Goal: Information Seeking & Learning: Find specific page/section

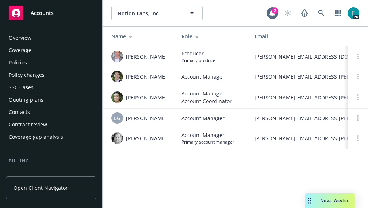
scroll to position [213, 0]
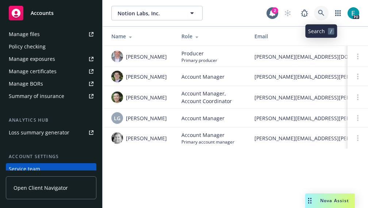
click at [325, 11] on link at bounding box center [321, 13] width 15 height 15
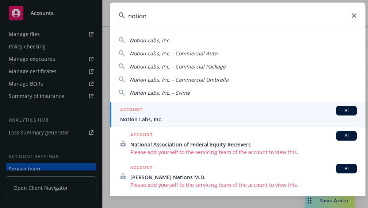
type input "notion"
click at [182, 114] on div "ACCOUNT BI" at bounding box center [238, 110] width 237 height 9
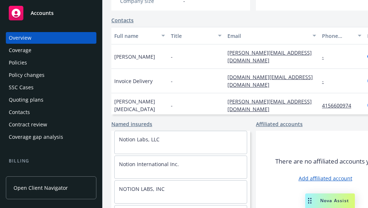
scroll to position [101, 0]
click at [36, 62] on div "Policies" at bounding box center [51, 63] width 85 height 12
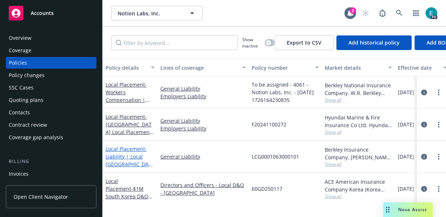
click at [112, 156] on span "- Liability | Local [GEOGRAPHIC_DATA]" at bounding box center [128, 160] width 47 height 30
